Goal: Find specific page/section: Find specific page/section

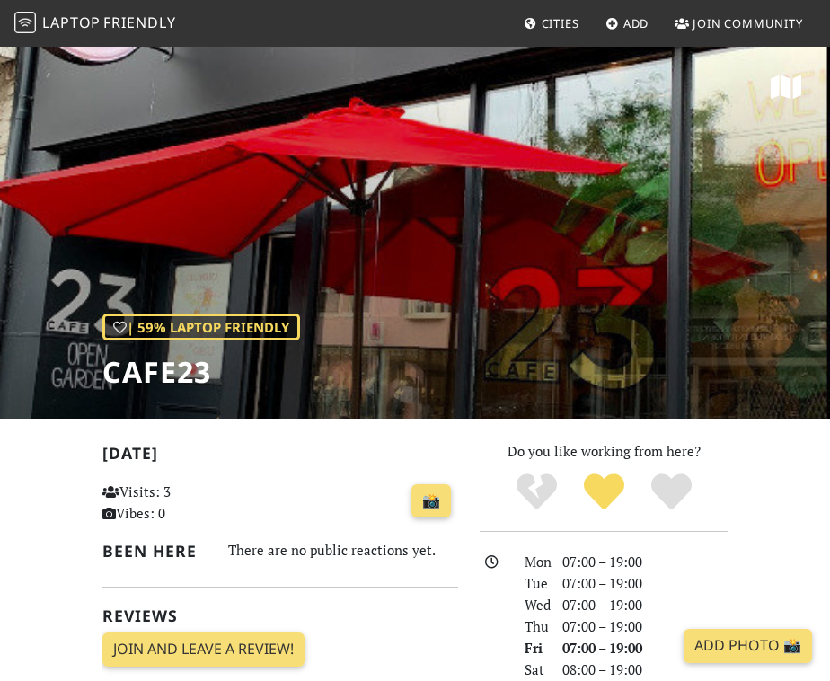
click at [98, 13] on link "Laptop Friendly" at bounding box center [95, 23] width 162 height 31
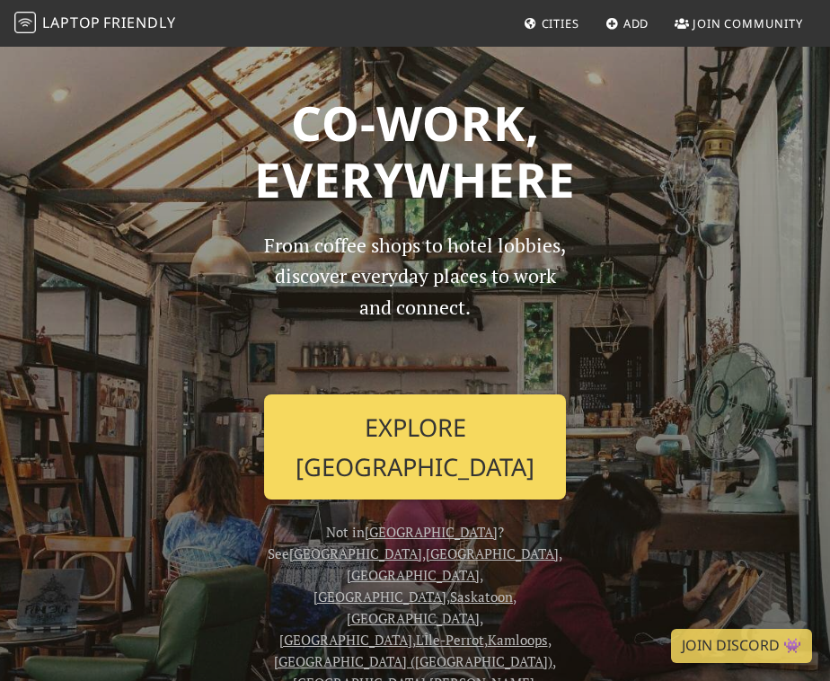
click at [351, 446] on link "Explore Toronto" at bounding box center [415, 446] width 302 height 105
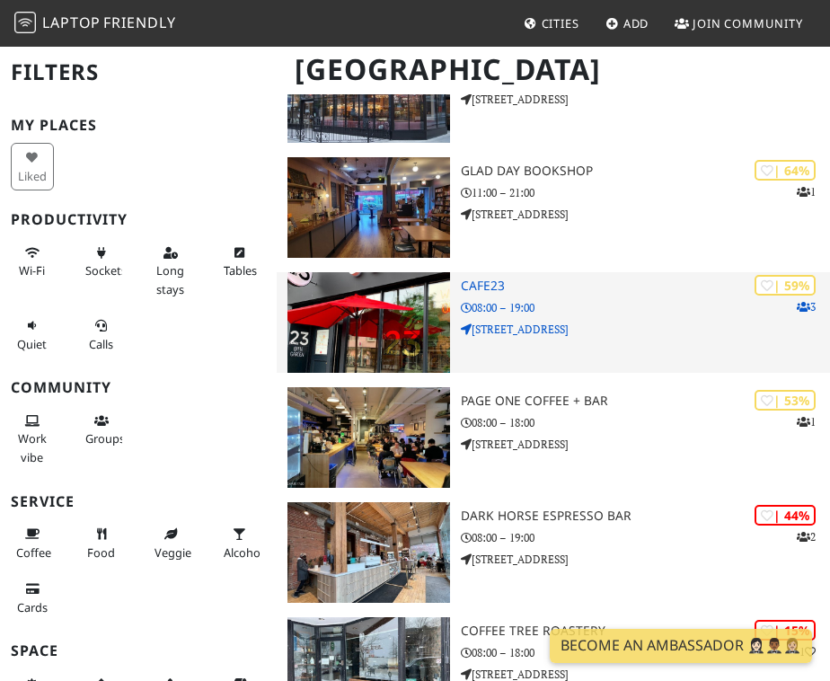
scroll to position [648, 0]
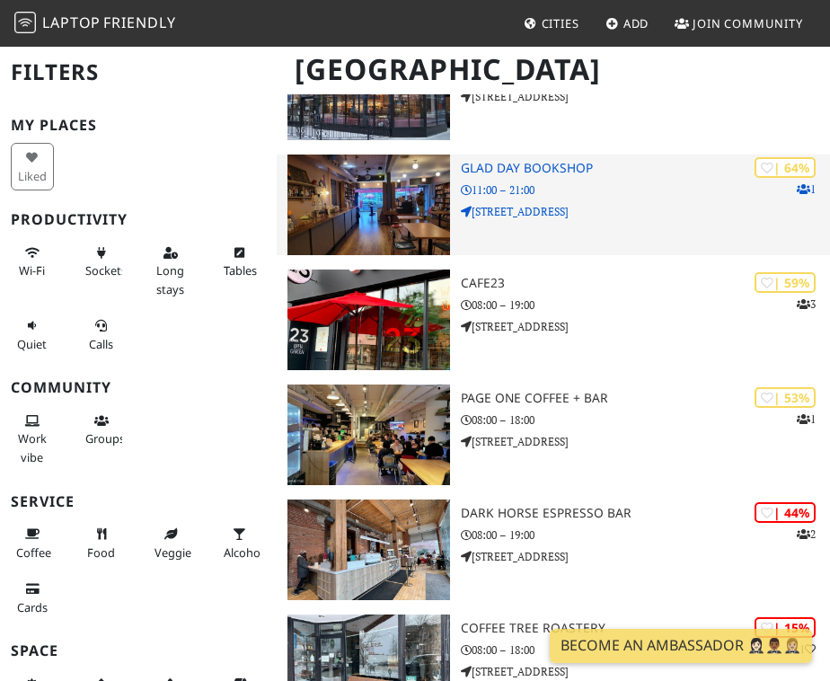
click at [344, 224] on img at bounding box center [368, 204] width 163 height 101
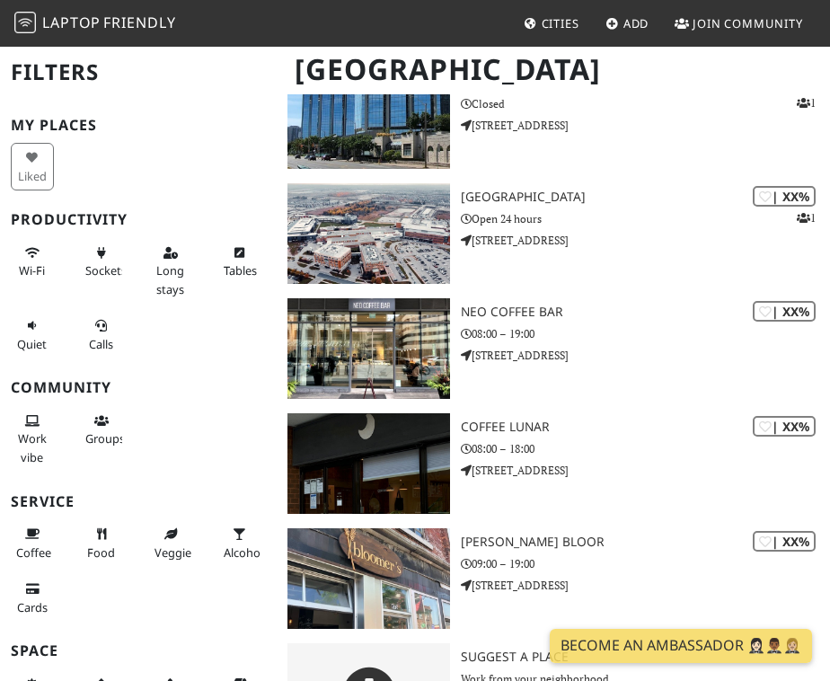
scroll to position [1846, 0]
